Goal: Transaction & Acquisition: Purchase product/service

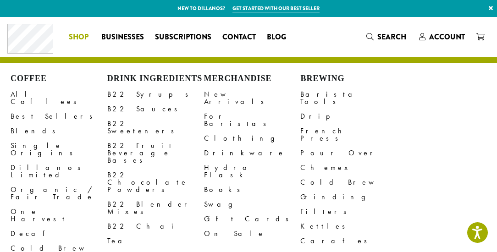
click at [88, 38] on span "Shop" at bounding box center [79, 37] width 20 height 11
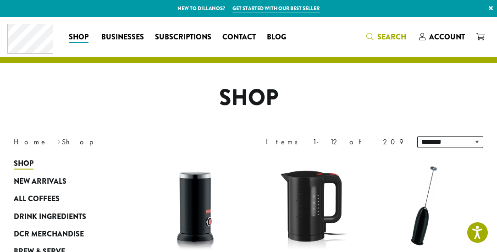
click at [397, 38] on span "Search" at bounding box center [391, 37] width 29 height 11
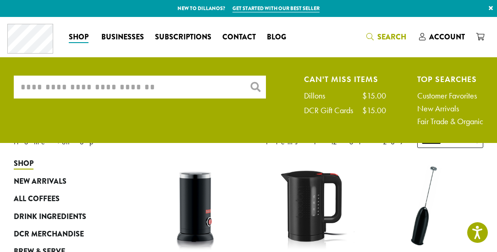
click at [137, 86] on input "What are you searching for?" at bounding box center [140, 87] width 252 height 23
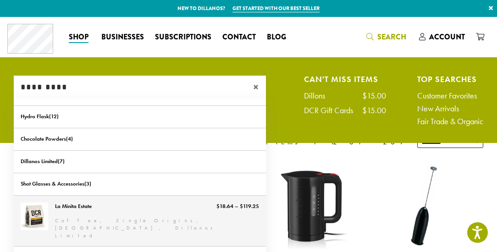
type input "*********"
click at [84, 208] on link "La Minita Estate" at bounding box center [140, 221] width 252 height 51
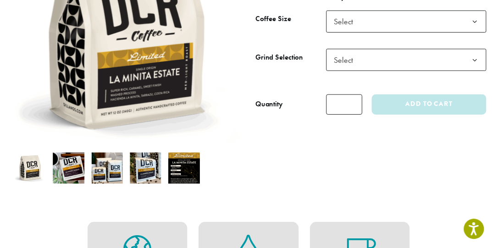
scroll to position [105, 0]
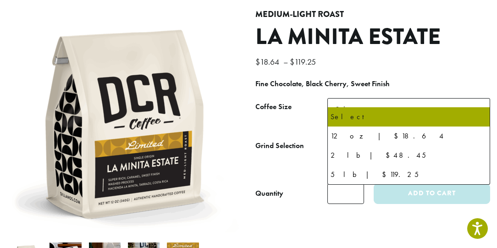
click at [478, 100] on b at bounding box center [478, 110] width 22 height 22
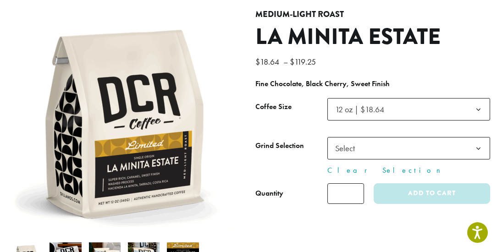
click at [493, 134] on div "**********" at bounding box center [373, 148] width 249 height 276
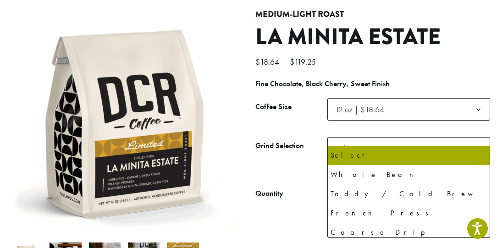
click at [481, 138] on b at bounding box center [478, 149] width 22 height 22
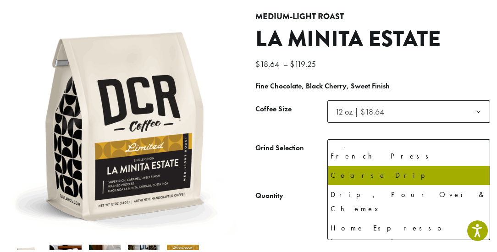
scroll to position [62, 0]
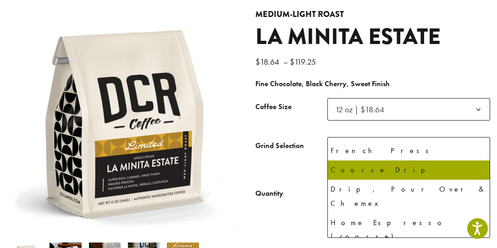
select select "*********"
select select "**********"
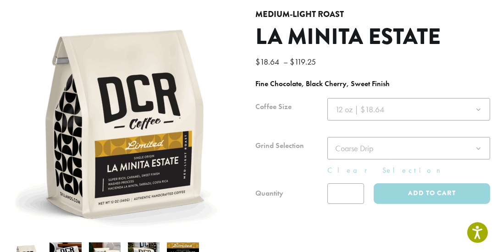
click at [344, 184] on div at bounding box center [372, 151] width 235 height 106
click at [347, 183] on div at bounding box center [372, 151] width 235 height 106
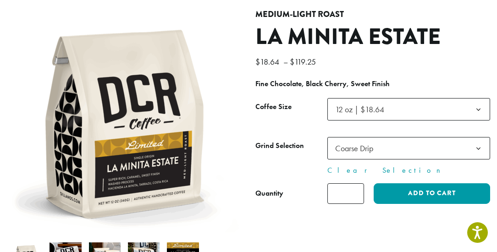
click at [350, 186] on input "*" at bounding box center [345, 193] width 37 height 21
type input "*"
click at [357, 183] on input "*" at bounding box center [345, 193] width 37 height 21
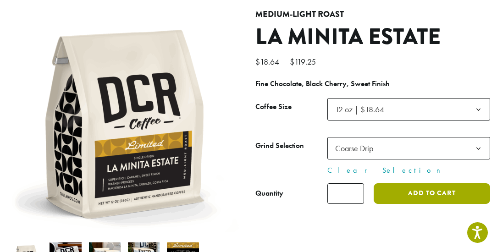
click at [427, 186] on button "Add to cart" at bounding box center [432, 193] width 117 height 21
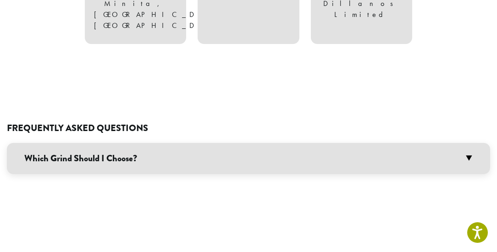
scroll to position [524, 0]
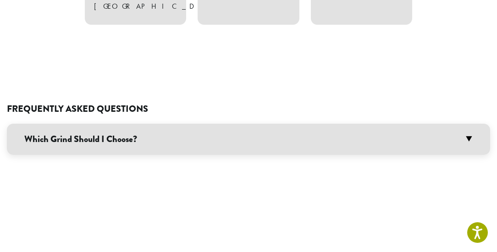
click at [468, 124] on h3 "Which Grind Should I Choose?" at bounding box center [248, 139] width 483 height 31
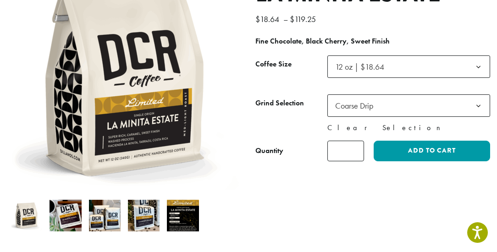
scroll to position [157, 0]
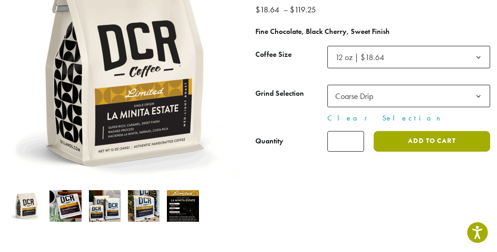
click at [430, 131] on button "Add to cart" at bounding box center [432, 141] width 117 height 21
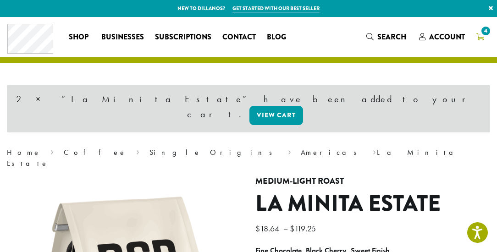
click at [484, 33] on span "4" at bounding box center [486, 31] width 12 height 12
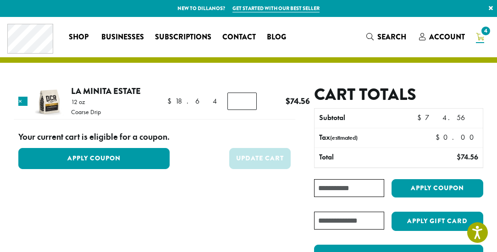
click at [235, 101] on input "*" at bounding box center [242, 101] width 29 height 17
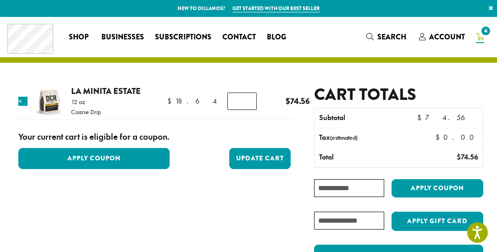
type input "*"
click at [235, 101] on input "*" at bounding box center [242, 101] width 29 height 17
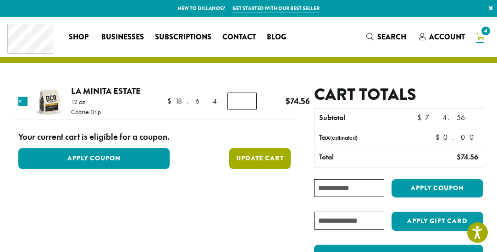
click at [263, 157] on button "Update cart" at bounding box center [260, 158] width 62 height 21
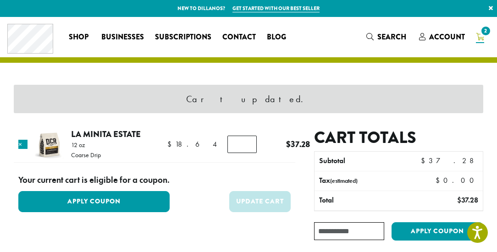
click at [72, 145] on p "12 oz" at bounding box center [86, 145] width 30 height 6
click at [88, 135] on link "La Minita Estate" at bounding box center [106, 134] width 70 height 12
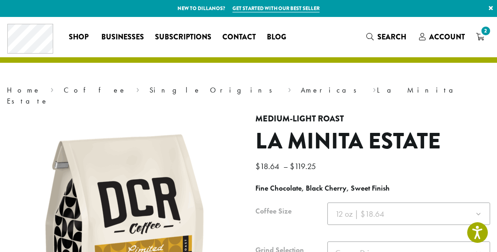
click at [478, 203] on div at bounding box center [372, 256] width 235 height 106
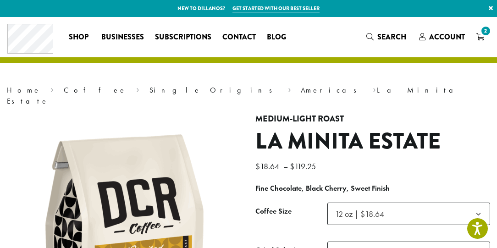
click at [479, 204] on b at bounding box center [478, 214] width 22 height 22
